Goal: Contribute content: Add original content to the website for others to see

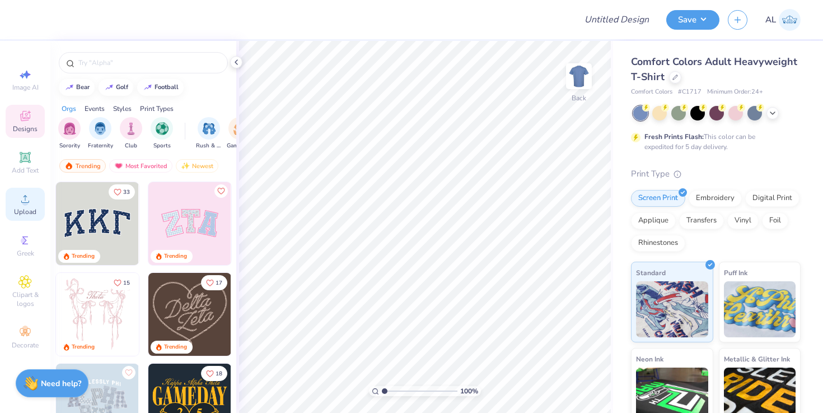
click at [16, 207] on span "Upload" at bounding box center [25, 211] width 22 height 9
click at [9, 204] on div "Upload" at bounding box center [25, 204] width 39 height 33
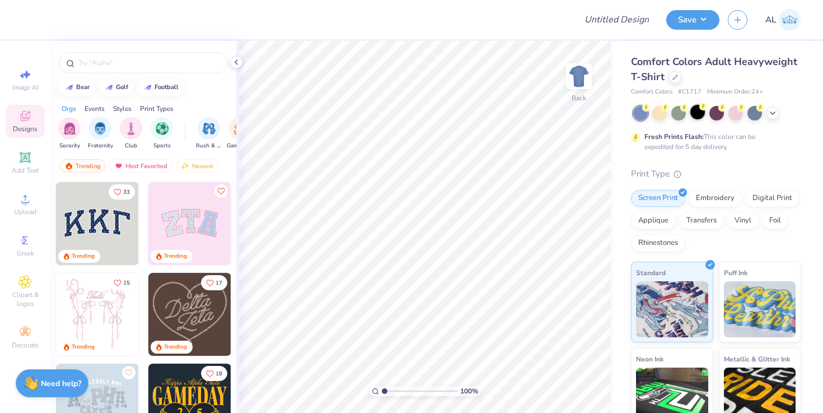
click at [697, 116] on div at bounding box center [697, 112] width 15 height 15
click at [25, 199] on icon at bounding box center [24, 198] width 13 height 13
click at [30, 210] on span "Upload" at bounding box center [25, 211] width 22 height 9
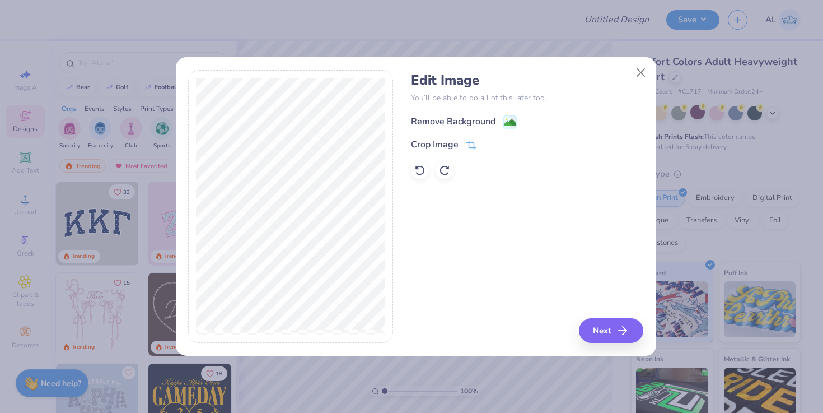
click at [514, 118] on image at bounding box center [510, 122] width 12 height 12
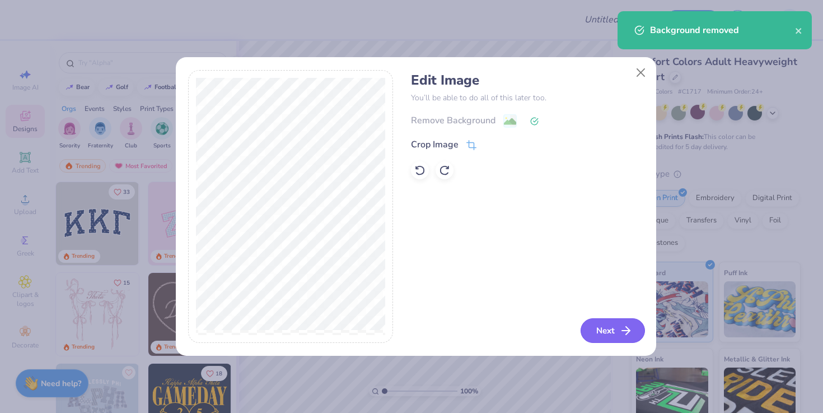
click at [603, 334] on button "Next" at bounding box center [613, 330] width 64 height 25
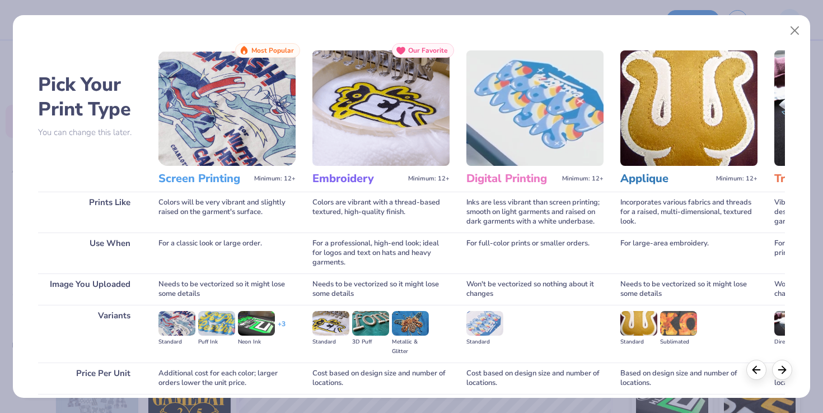
scroll to position [90, 0]
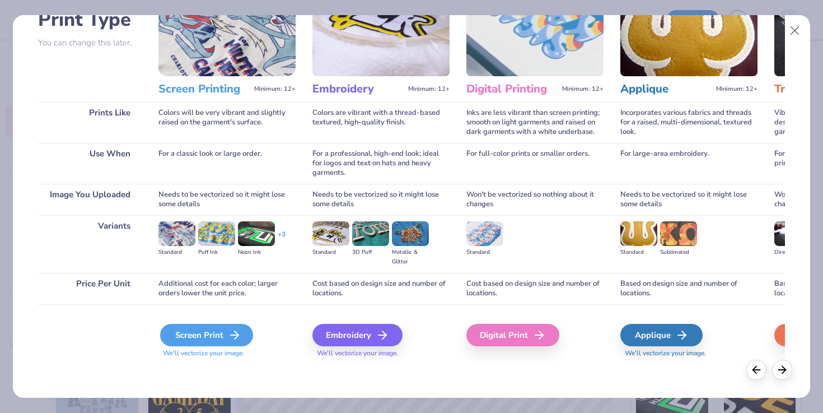
click at [195, 334] on div "Screen Print" at bounding box center [206, 335] width 93 height 22
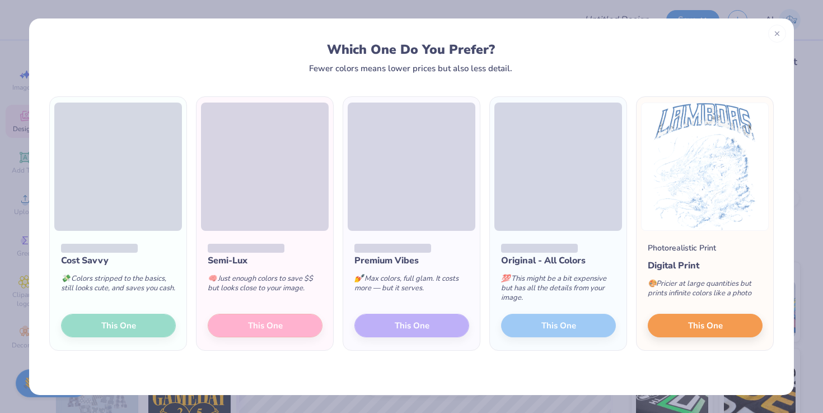
click at [147, 325] on div "Cost Savvy 💸 Colors stripped to the basics, still looks cute, and saves you cas…" at bounding box center [118, 291] width 137 height 120
click at [105, 326] on div "Cost Savvy 💸 Colors stripped to the basics, still looks cute, and saves you cas…" at bounding box center [118, 291] width 137 height 120
click at [541, 326] on div "Original - All Colors 💯 This might be a bit expensive but has all the details f…" at bounding box center [558, 291] width 137 height 120
click at [778, 32] on icon at bounding box center [777, 32] width 8 height 8
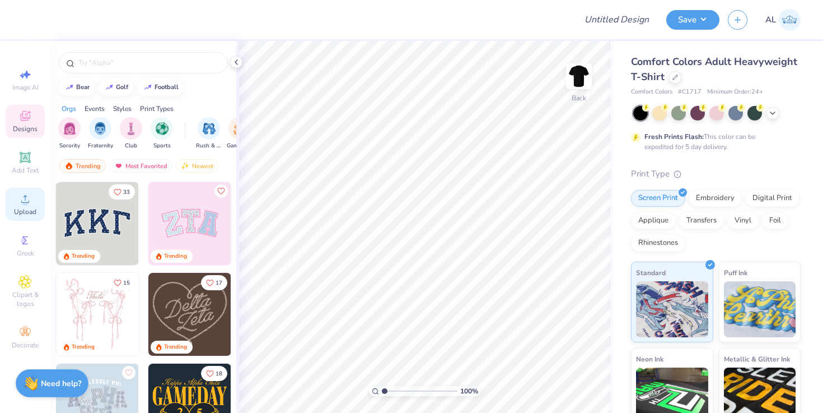
click at [23, 203] on icon at bounding box center [24, 198] width 13 height 13
click at [24, 216] on div "Upload" at bounding box center [25, 204] width 39 height 33
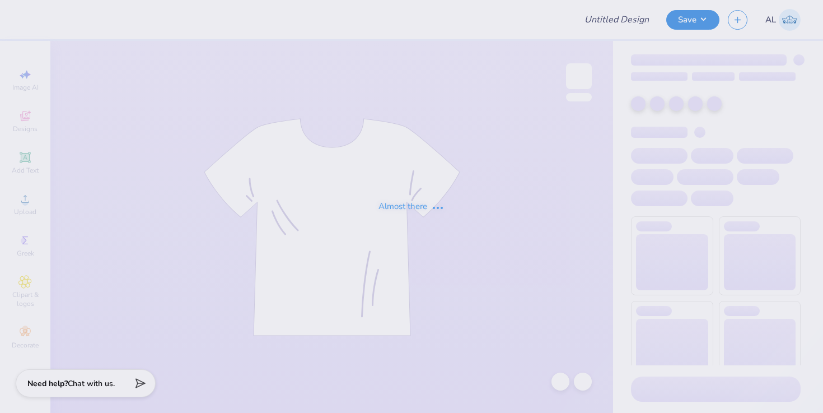
type input "UT Lambdas Fall 2025 Rush Merch 2.0"
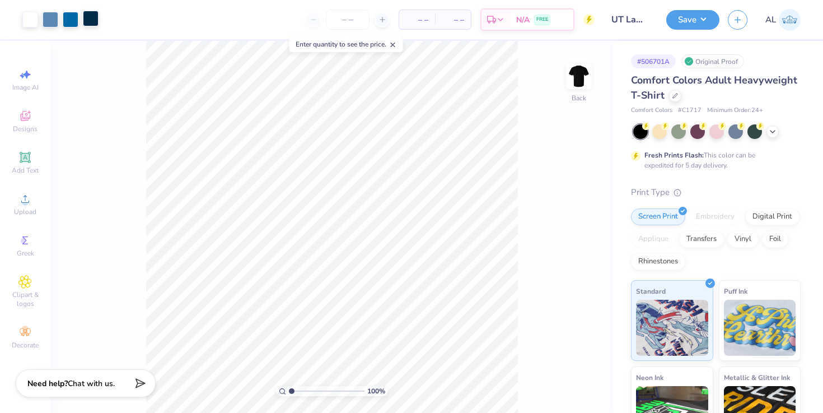
click at [92, 18] on div at bounding box center [91, 19] width 16 height 16
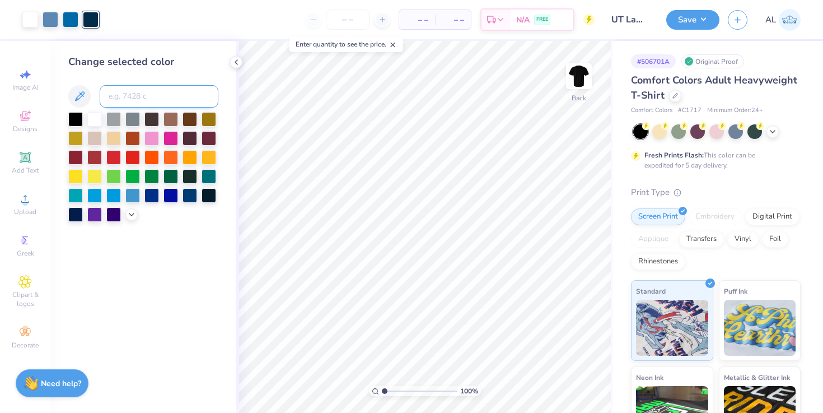
click at [155, 96] on input at bounding box center [159, 96] width 119 height 22
type input "307"
click at [92, 15] on div at bounding box center [91, 19] width 16 height 16
click at [237, 65] on icon at bounding box center [236, 62] width 9 height 9
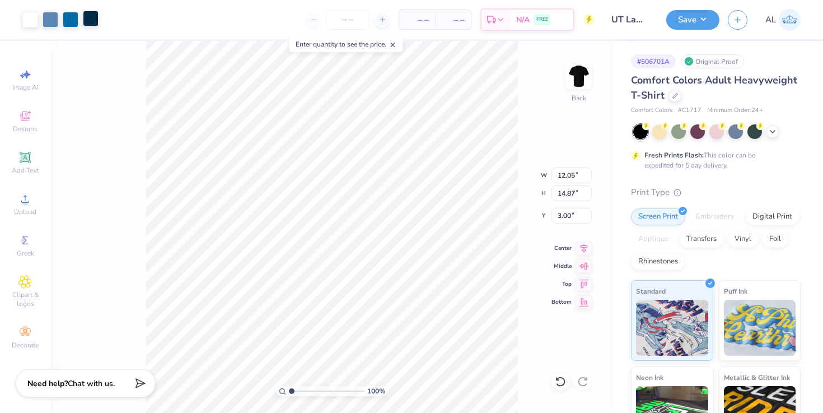
click at [94, 18] on div at bounding box center [91, 19] width 16 height 16
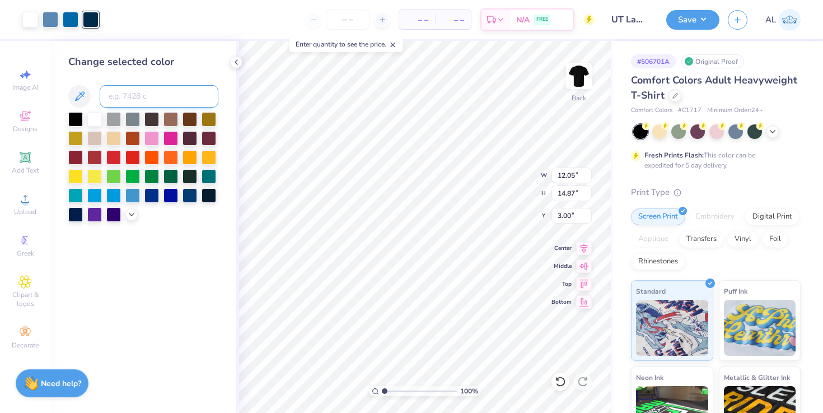
click at [123, 96] on input at bounding box center [159, 96] width 119 height 22
type input "307"
click at [52, 17] on div at bounding box center [51, 19] width 16 height 16
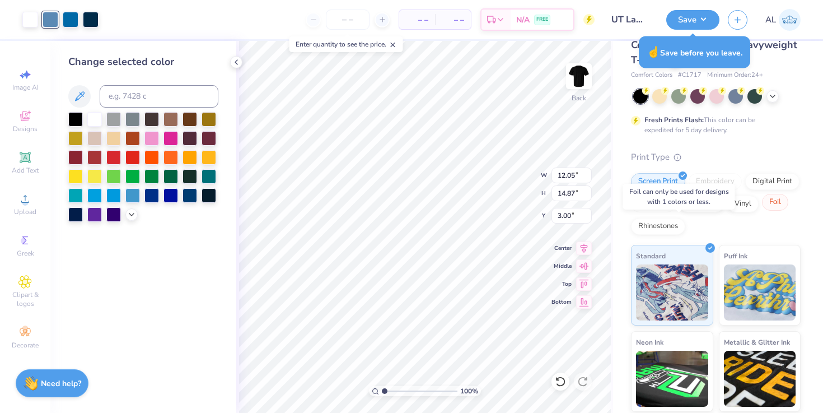
scroll to position [44, 0]
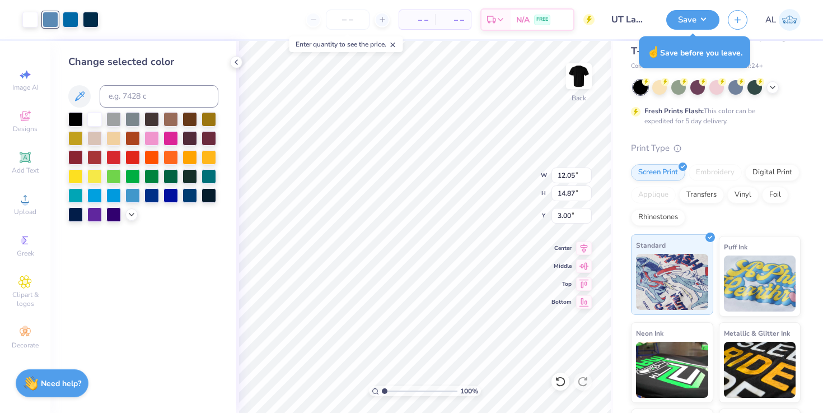
click at [682, 254] on img at bounding box center [672, 282] width 72 height 56
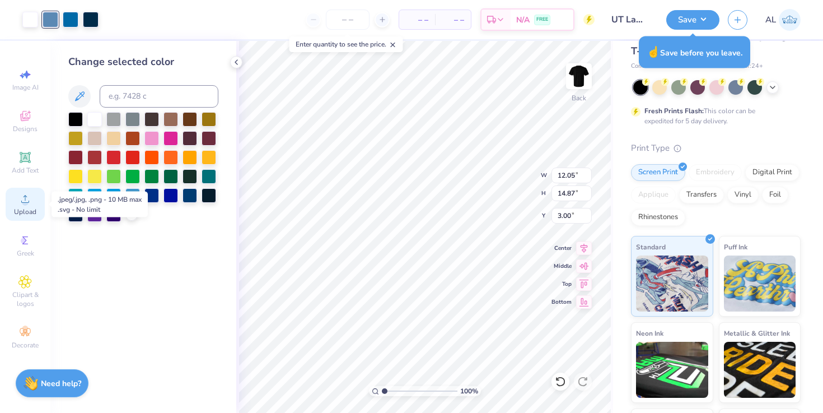
click at [23, 205] on div "Upload" at bounding box center [25, 204] width 39 height 33
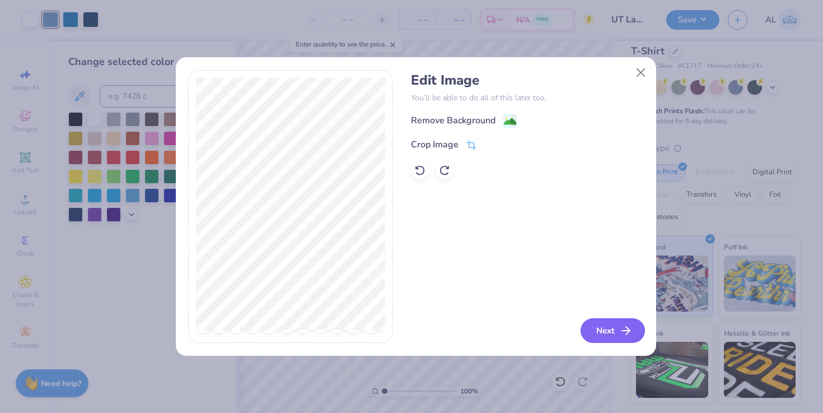
click at [601, 327] on button "Next" at bounding box center [613, 330] width 64 height 25
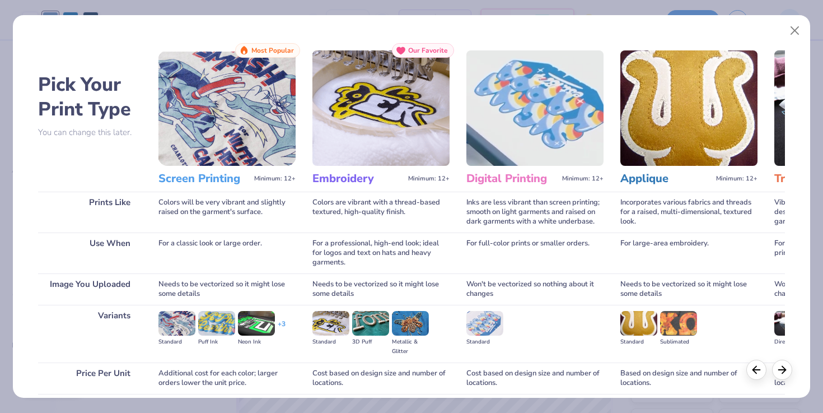
scroll to position [90, 0]
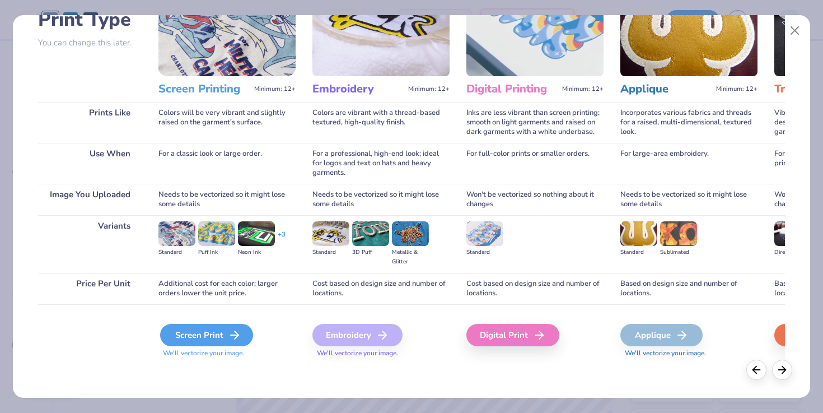
click at [216, 328] on div "Screen Print" at bounding box center [206, 335] width 93 height 22
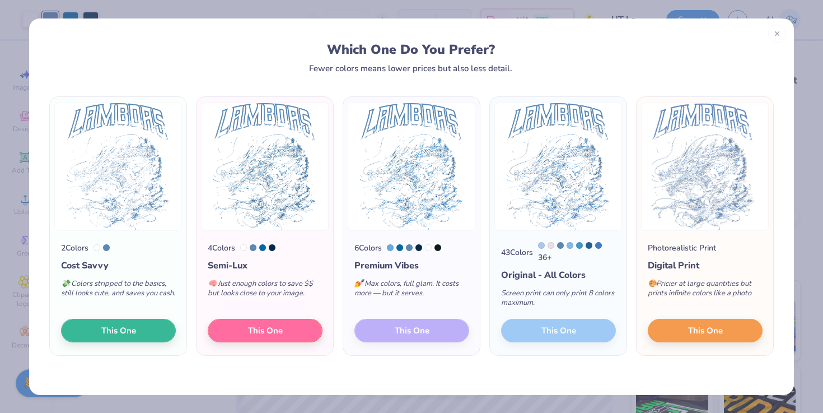
scroll to position [44, 0]
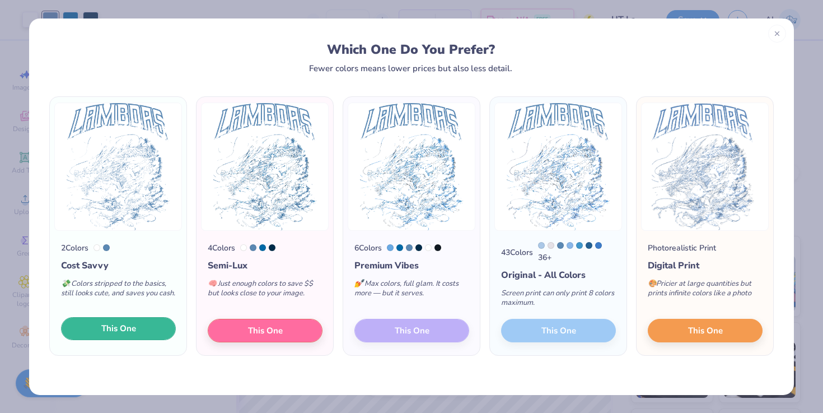
click at [117, 332] on span "This One" at bounding box center [118, 328] width 35 height 13
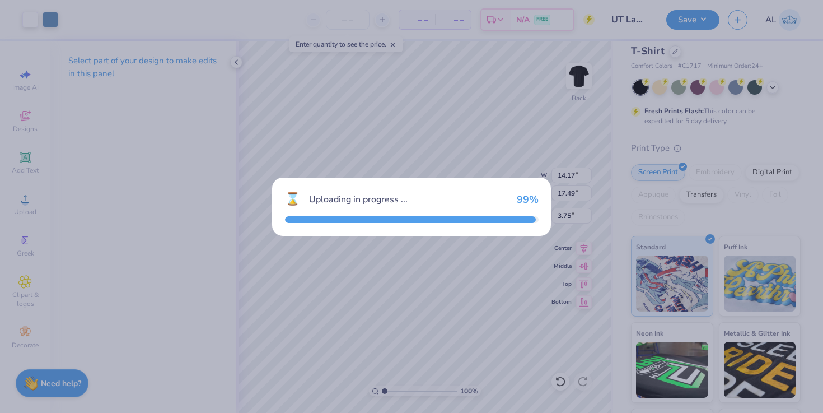
type input "14.17"
type input "17.49"
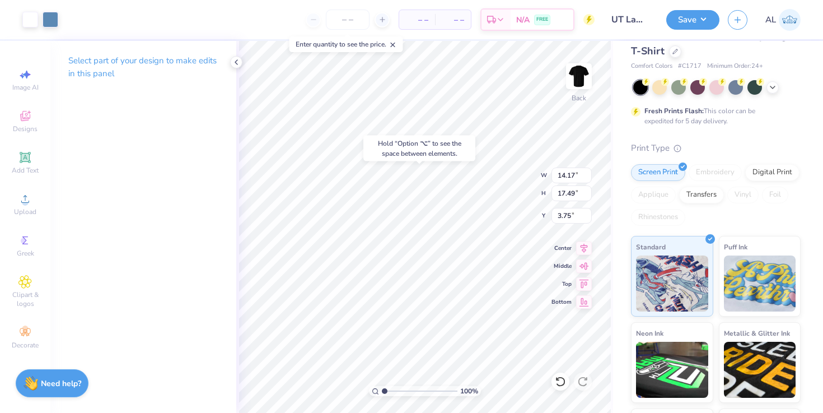
type input "7.01"
click at [466, 136] on div "Hold “Option ⌥” to see the space between elements." at bounding box center [419, 148] width 112 height 26
type input "12.05"
type input "14.87"
type input "3.00"
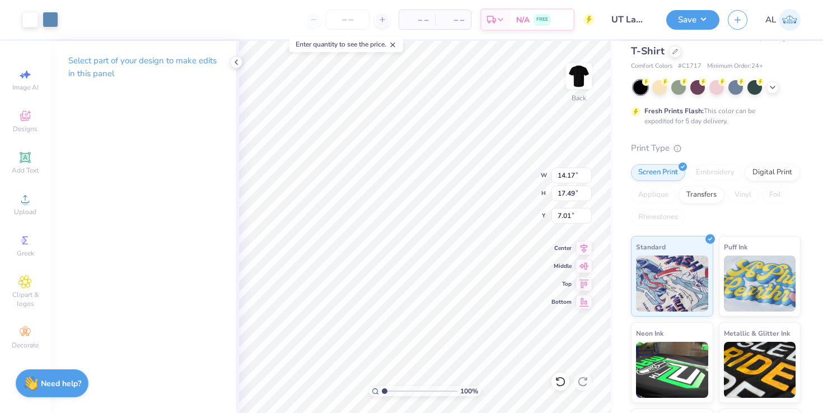
type input "3.00"
type input "13.21"
type input "16.31"
type input "3.00"
click at [343, 20] on input "number" at bounding box center [348, 20] width 44 height 20
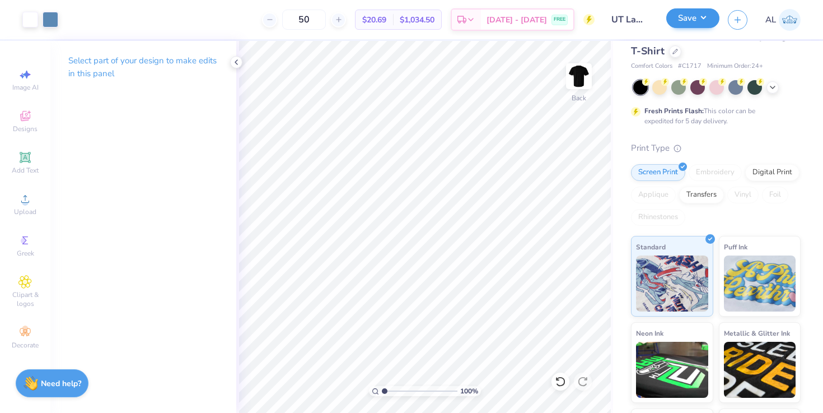
type input "50"
click at [684, 17] on button "Save" at bounding box center [692, 18] width 53 height 20
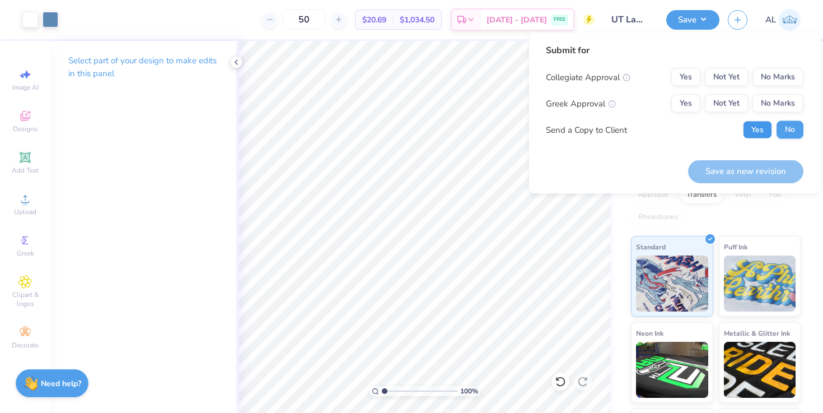
click at [752, 137] on button "Yes" at bounding box center [757, 130] width 29 height 18
click at [797, 76] on button "No Marks" at bounding box center [777, 77] width 51 height 18
click at [692, 106] on button "Yes" at bounding box center [685, 104] width 29 height 18
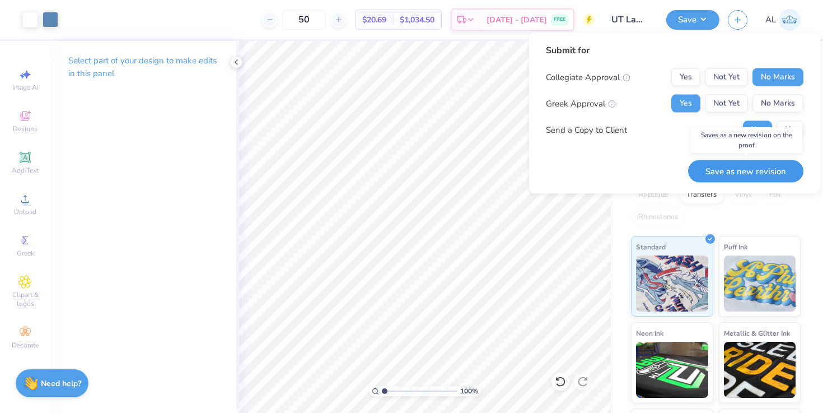
click at [732, 174] on button "Save as new revision" at bounding box center [745, 171] width 115 height 23
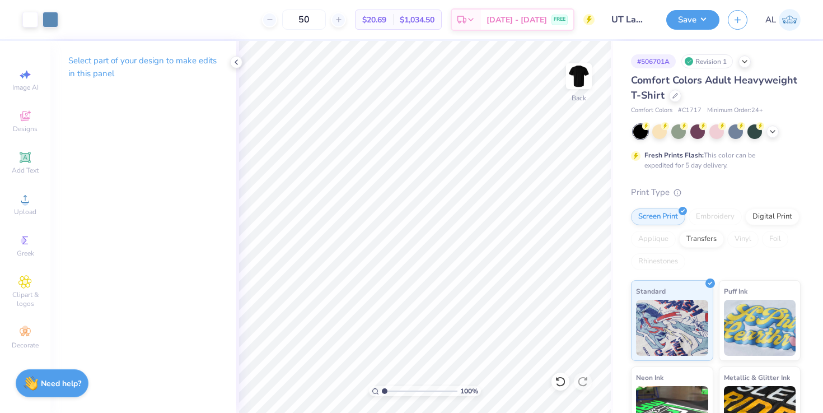
scroll to position [44, 0]
